Goal: Information Seeking & Learning: Learn about a topic

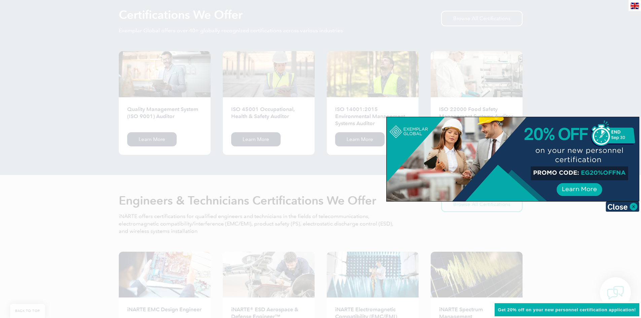
scroll to position [681, 0]
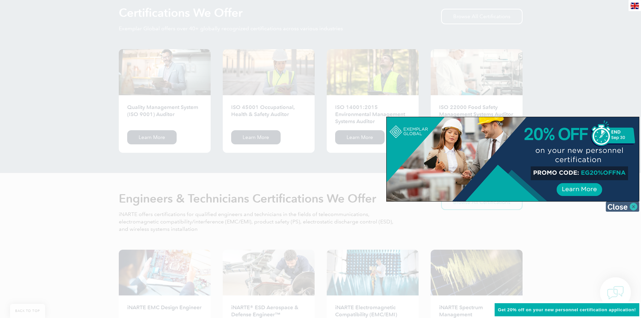
click at [634, 206] on img at bounding box center [623, 207] width 34 height 10
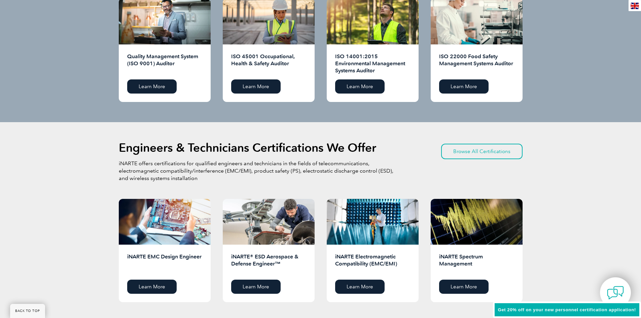
scroll to position [685, 0]
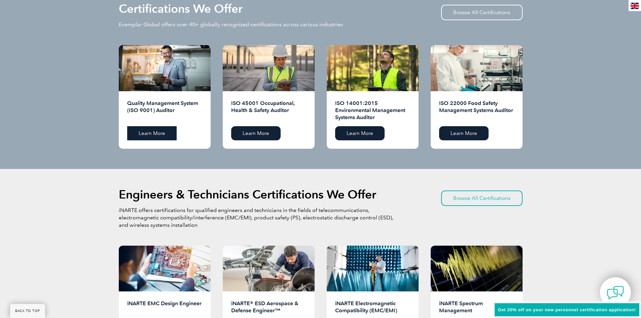
click at [148, 133] on link "Learn More" at bounding box center [151, 133] width 49 height 14
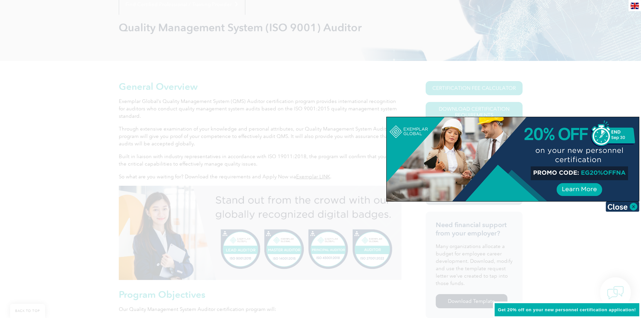
scroll to position [93, 0]
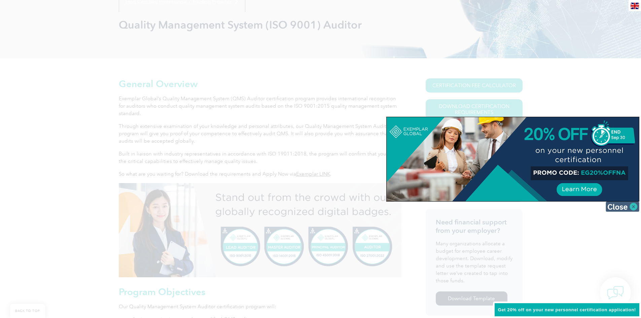
click at [634, 206] on img at bounding box center [623, 207] width 34 height 10
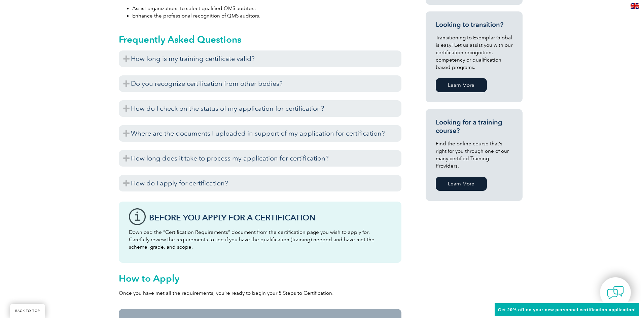
scroll to position [354, 0]
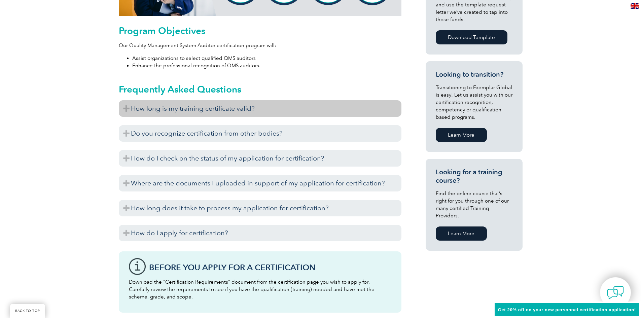
click at [124, 107] on h3 "How long is my training certificate valid?" at bounding box center [260, 108] width 283 height 16
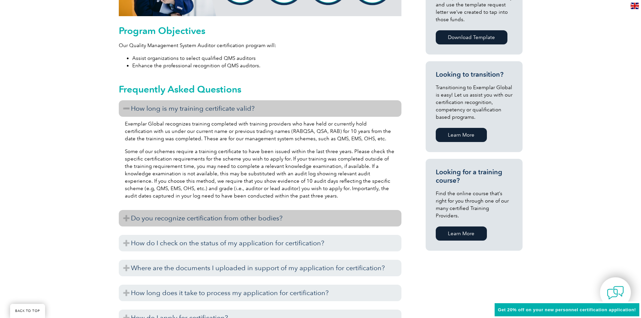
click at [127, 216] on h3 "Do you recognize certification from other bodies?" at bounding box center [260, 218] width 283 height 16
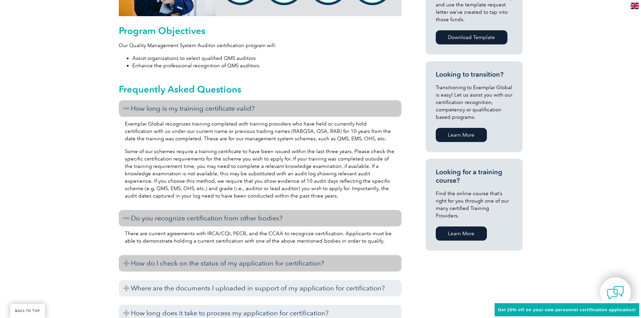
click at [168, 265] on h3 "How do I check on the status of my application for certification?" at bounding box center [260, 263] width 283 height 16
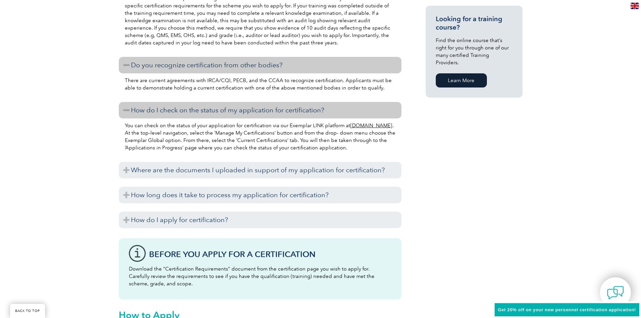
scroll to position [521, 0]
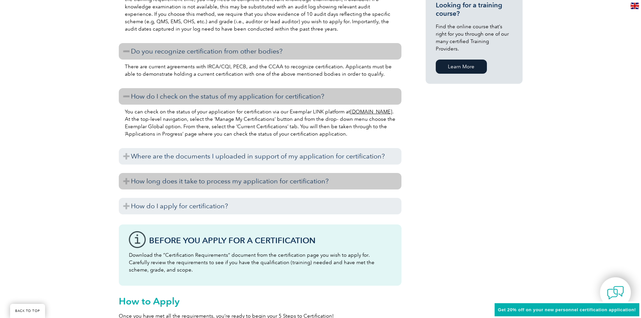
click at [328, 174] on h3 "How long does it take to process my application for certification?" at bounding box center [260, 181] width 283 height 16
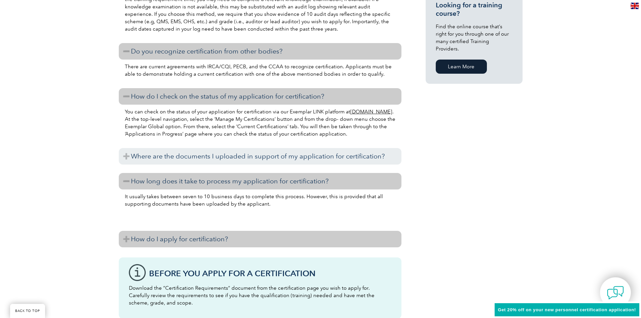
click at [292, 241] on h3 "How do I apply for certification?" at bounding box center [260, 239] width 283 height 16
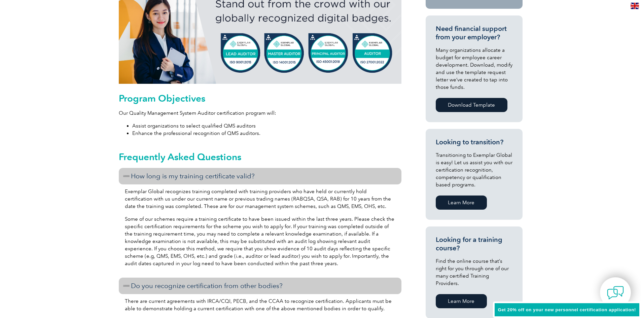
scroll to position [0, 0]
